Goal: Task Accomplishment & Management: Use online tool/utility

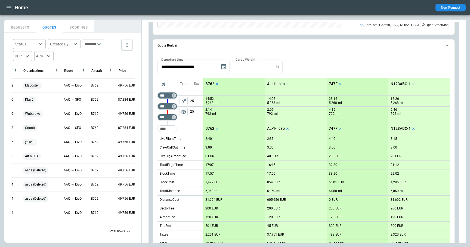
scroll to position [439, 0]
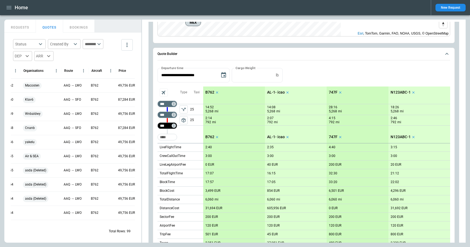
click at [169, 124] on input "***" at bounding box center [166, 125] width 15 height 5
type input "*"
type input "***"
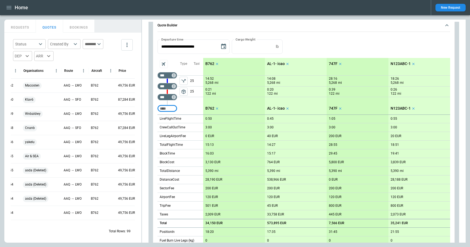
scroll to position [468, 0]
type input "****"
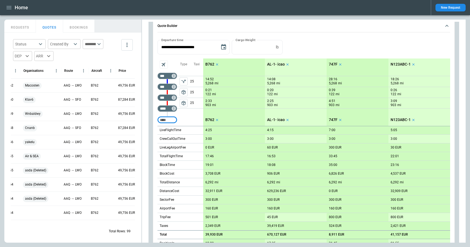
click at [348, 48] on div "**********" at bounding box center [303, 47] width 293 height 14
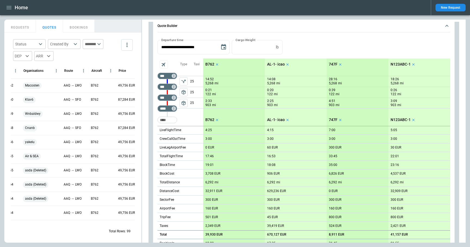
click at [152, 120] on div "**********" at bounding box center [303, 144] width 311 height 557
click at [155, 122] on div "**********" at bounding box center [304, 148] width 302 height 256
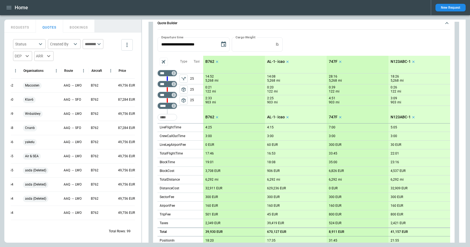
scroll to position [465, 0]
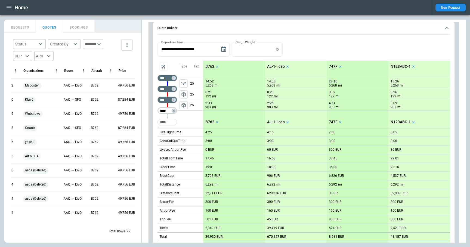
click at [165, 111] on input "****" at bounding box center [166, 110] width 15 height 5
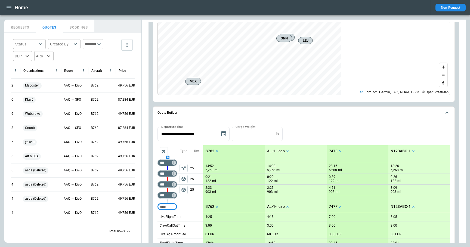
scroll to position [396, 0]
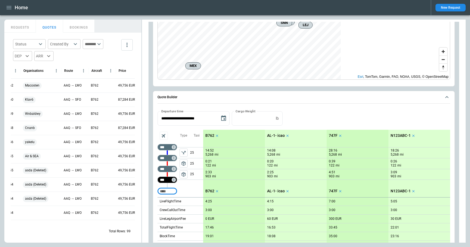
click at [166, 180] on input "***" at bounding box center [166, 179] width 15 height 5
type input "****"
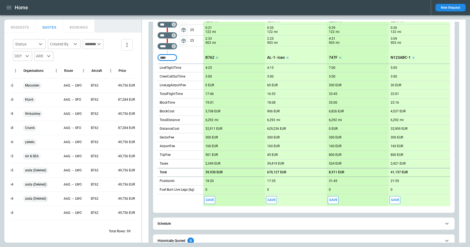
scroll to position [441, 0]
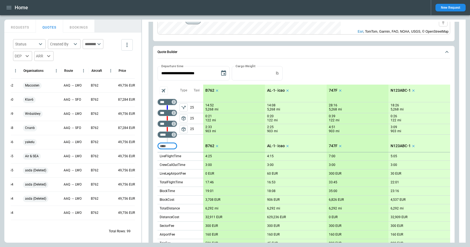
click at [184, 131] on span "package_2" at bounding box center [183, 128] width 5 height 5
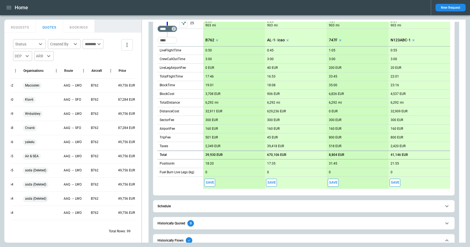
scroll to position [495, 0]
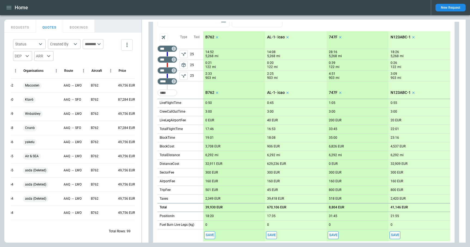
click at [185, 63] on span "package_2" at bounding box center [183, 64] width 5 height 5
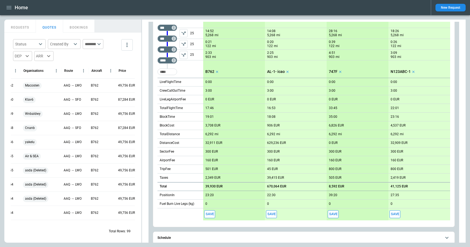
scroll to position [470, 0]
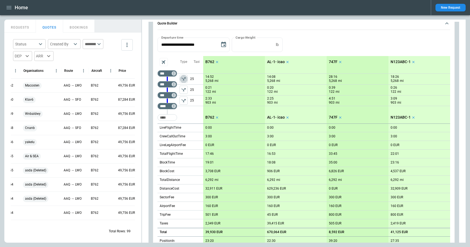
click at [183, 79] on icon "left aligned" at bounding box center [183, 78] width 4 height 3
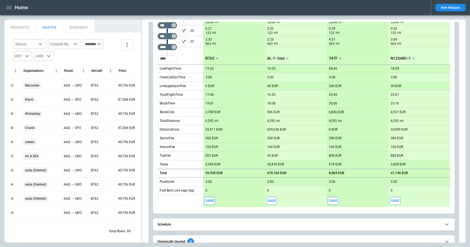
scroll to position [489, 0]
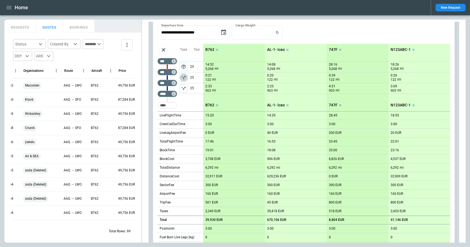
click at [185, 81] on button "left aligned" at bounding box center [183, 77] width 8 height 8
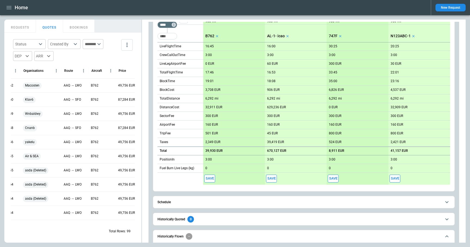
scroll to position [420, 0]
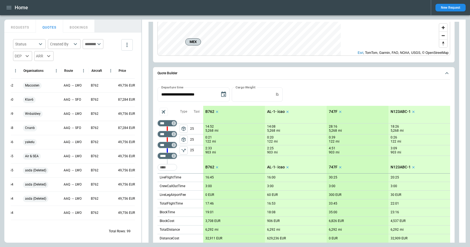
click at [184, 149] on icon "left aligned" at bounding box center [183, 150] width 5 height 5
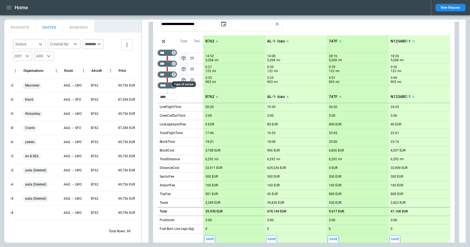
scroll to position [448, 0]
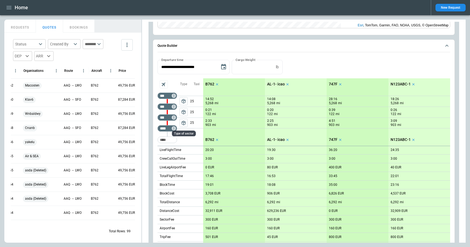
click at [187, 103] on button "package_2" at bounding box center [183, 101] width 8 height 8
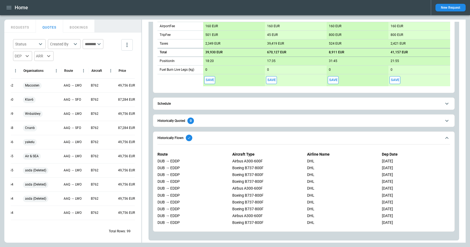
scroll to position [650, 0]
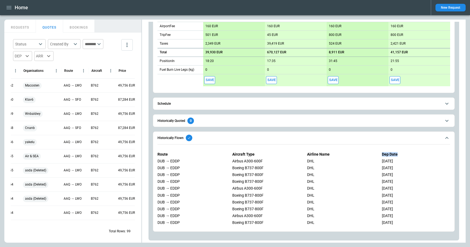
drag, startPoint x: 383, startPoint y: 154, endPoint x: 407, endPoint y: 154, distance: 24.7
click at [407, 154] on p "Dep Date" at bounding box center [416, 154] width 68 height 5
click at [329, 154] on p "Airline Name" at bounding box center [341, 154] width 68 height 5
drag, startPoint x: 256, startPoint y: 157, endPoint x: 229, endPoint y: 156, distance: 26.4
click at [229, 156] on div "Route Aircraft Type Airline Name Dep Date DUB → EDDP Airbus A300-600F DHL 06/09…" at bounding box center [303, 189] width 293 height 82
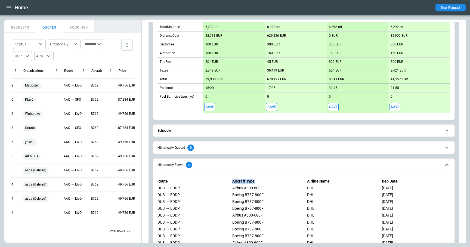
scroll to position [612, 0]
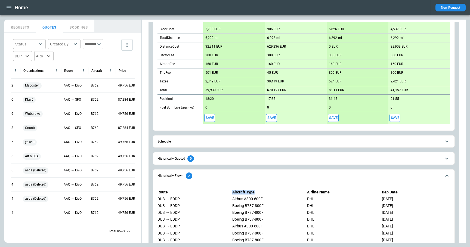
click at [212, 159] on span "Historically Quoted 0" at bounding box center [299, 158] width 284 height 7
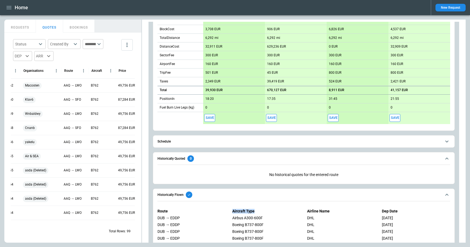
click at [212, 159] on span "Historically Quoted 0" at bounding box center [299, 158] width 284 height 7
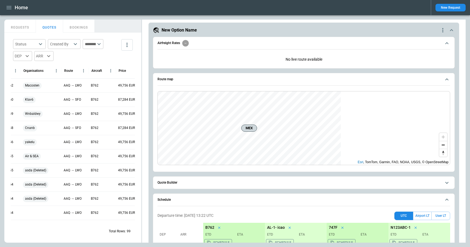
scroll to position [0, 0]
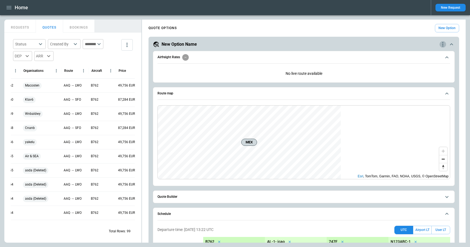
click at [442, 45] on icon "quote-option-actions" at bounding box center [442, 44] width 7 height 7
click at [424, 77] on li "Delete Quote Option" at bounding box center [422, 77] width 48 height 8
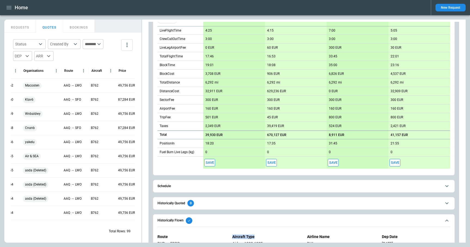
scroll to position [287, 0]
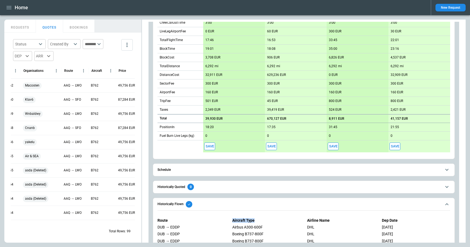
click at [211, 145] on button "Save" at bounding box center [209, 147] width 11 height 8
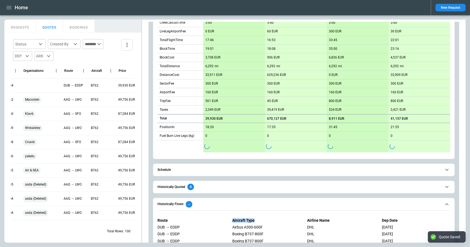
click at [219, 170] on span "Schedule" at bounding box center [299, 170] width 284 height 4
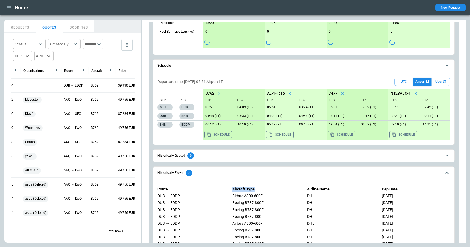
scroll to position [419, 0]
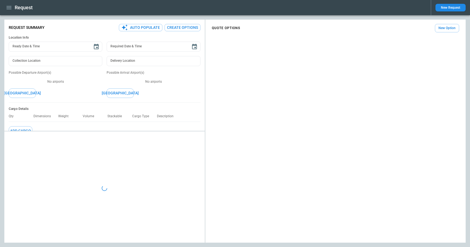
type textarea "*"
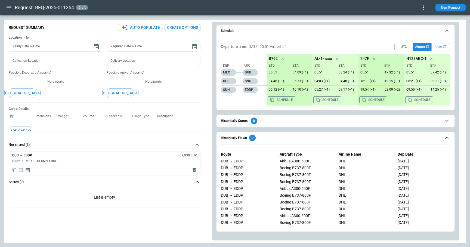
click at [263, 122] on span "Historically Quoted 0" at bounding box center [331, 120] width 221 height 7
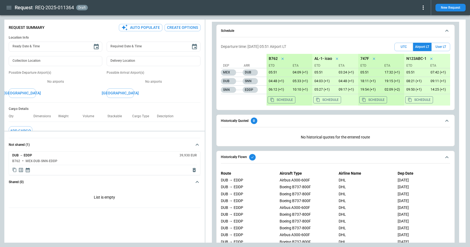
click at [263, 122] on span "Historically Quoted 0" at bounding box center [331, 120] width 221 height 7
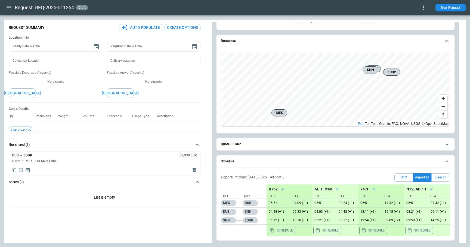
scroll to position [36, 0]
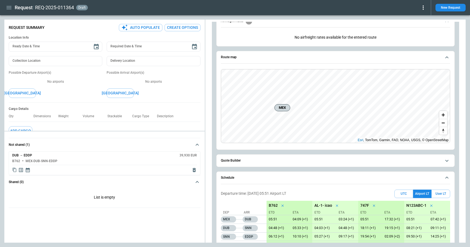
click at [278, 163] on button "Quote Builder" at bounding box center [335, 160] width 229 height 12
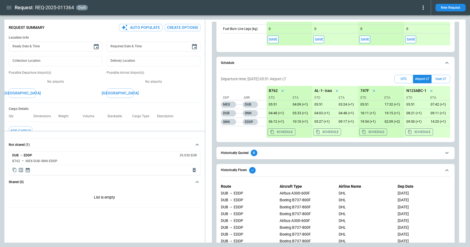
scroll to position [426, 0]
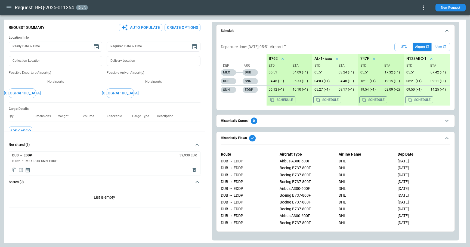
click at [7, 7] on icon "button" at bounding box center [9, 7] width 5 height 3
click at [10, 18] on li "Home" at bounding box center [24, 19] width 41 height 9
